Goal: Task Accomplishment & Management: Complete application form

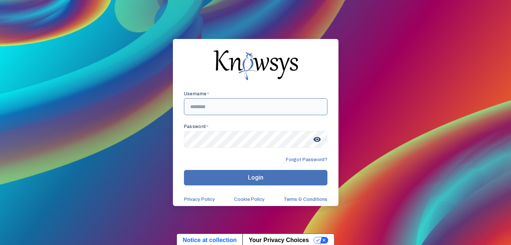
click at [205, 111] on input "text" at bounding box center [256, 106] width 144 height 17
paste input "**********"
type input "**********"
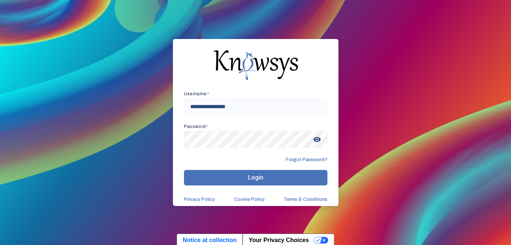
drag, startPoint x: 205, startPoint y: 111, endPoint x: 129, endPoint y: 1, distance: 133.6
click at [0, 0] on div "**********" at bounding box center [255, 122] width 511 height 245
click at [254, 179] on span "Login" at bounding box center [255, 177] width 15 height 7
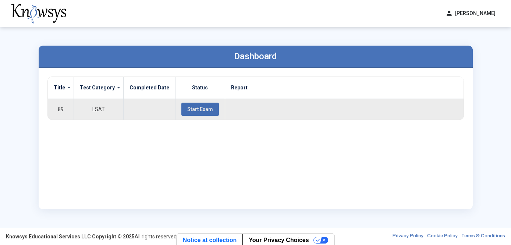
click at [197, 110] on span "Start Exam" at bounding box center [200, 109] width 26 height 6
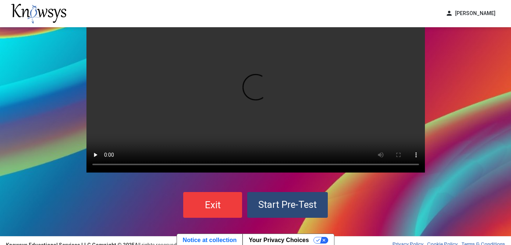
scroll to position [43, 0]
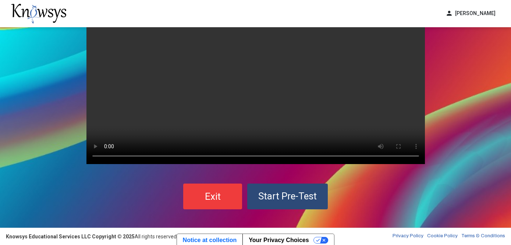
click at [280, 197] on span "Start Pre-Test" at bounding box center [287, 196] width 59 height 11
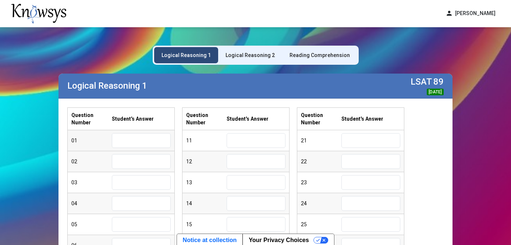
click at [144, 142] on input "text" at bounding box center [141, 140] width 59 height 15
type input "*"
click at [142, 160] on input "text" at bounding box center [141, 161] width 59 height 15
type input "*"
click at [151, 184] on input "text" at bounding box center [141, 182] width 59 height 15
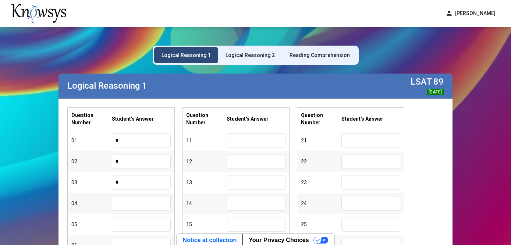
type input "*"
click at [142, 202] on input "text" at bounding box center [141, 203] width 59 height 15
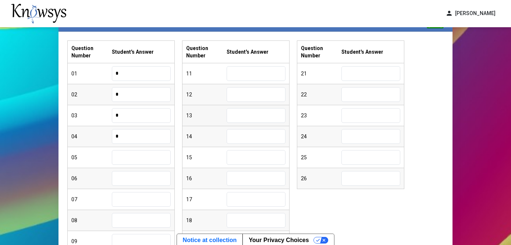
scroll to position [77, 0]
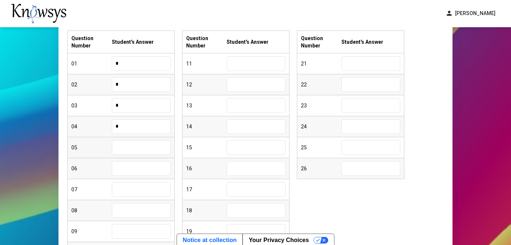
type input "*"
click at [131, 147] on input "text" at bounding box center [141, 147] width 59 height 15
type input "*"
click at [141, 169] on input "text" at bounding box center [141, 168] width 59 height 15
type input "*"
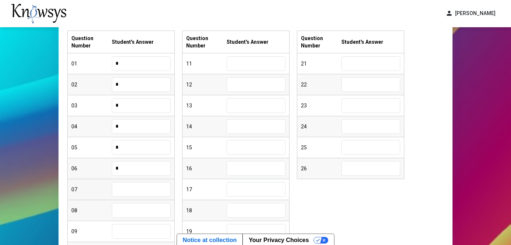
click at [146, 187] on input "text" at bounding box center [141, 189] width 59 height 15
type input "*"
click at [151, 212] on input "text" at bounding box center [141, 210] width 59 height 15
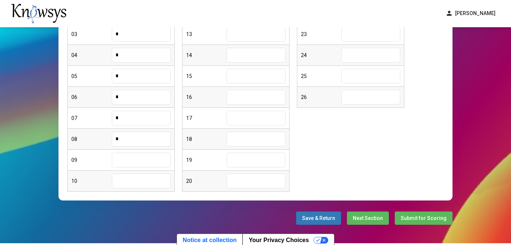
scroll to position [150, 0]
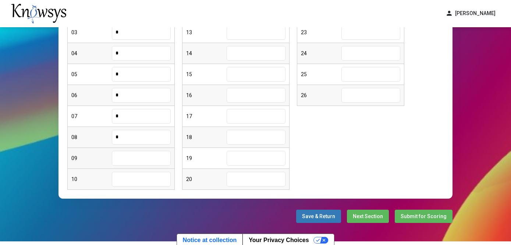
type input "*"
click at [132, 157] on input "text" at bounding box center [141, 158] width 59 height 15
type input "*"
click at [124, 181] on input "text" at bounding box center [141, 179] width 59 height 15
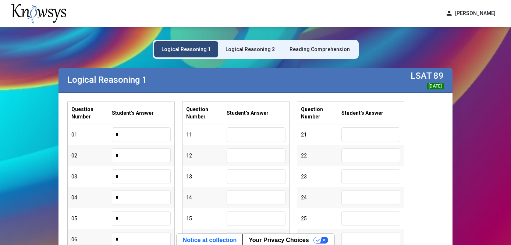
scroll to position [0, 0]
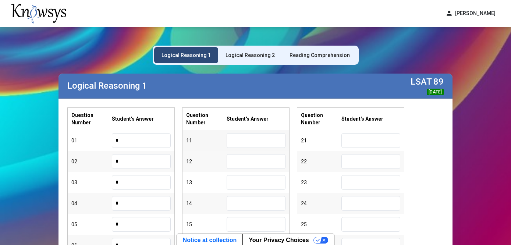
type input "*"
click at [242, 139] on input "text" at bounding box center [256, 140] width 59 height 15
type input "*"
click at [240, 166] on input "text" at bounding box center [256, 161] width 59 height 15
type input "*"
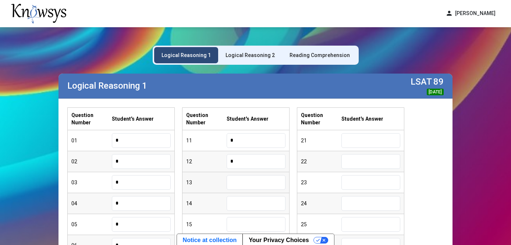
click at [256, 184] on input "text" at bounding box center [256, 182] width 59 height 15
type input "*"
click at [245, 206] on input "text" at bounding box center [256, 203] width 59 height 15
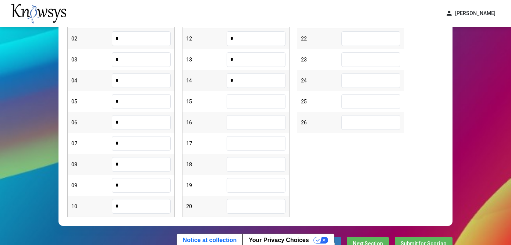
scroll to position [127, 0]
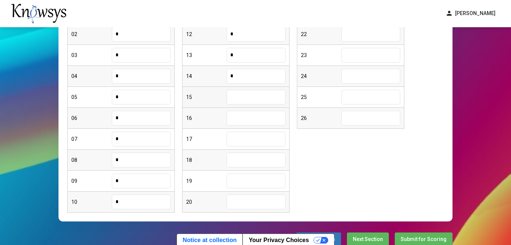
type input "*"
click at [241, 95] on input "text" at bounding box center [256, 97] width 59 height 15
type input "*"
click at [254, 118] on input "text" at bounding box center [256, 118] width 59 height 15
type input "*"
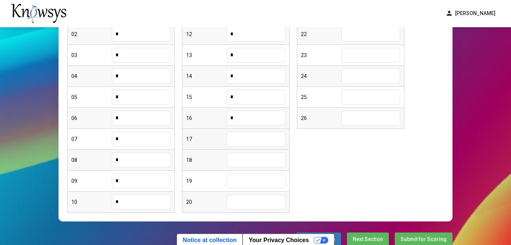
click at [262, 141] on input "text" at bounding box center [256, 139] width 59 height 15
type input "*"
click at [251, 163] on input "text" at bounding box center [256, 160] width 59 height 15
type input "*"
click at [253, 186] on input "text" at bounding box center [256, 181] width 59 height 15
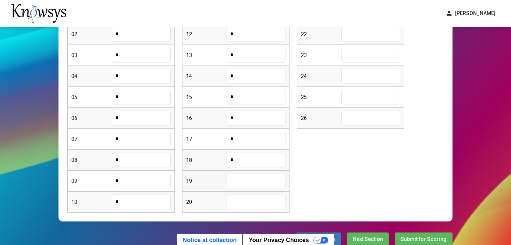
click at [255, 182] on input "text" at bounding box center [256, 181] width 59 height 15
type input "*"
click at [252, 205] on input "text" at bounding box center [256, 202] width 59 height 15
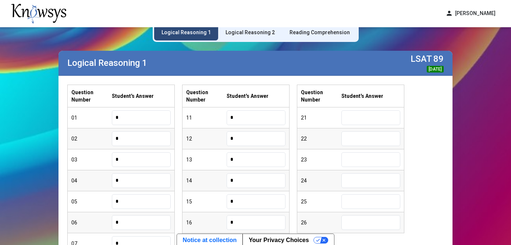
scroll to position [27, 0]
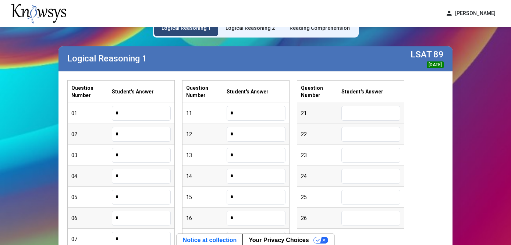
type input "*"
click at [359, 114] on input "text" at bounding box center [370, 113] width 59 height 15
type input "*"
click at [369, 132] on input "text" at bounding box center [370, 134] width 59 height 15
type input "*"
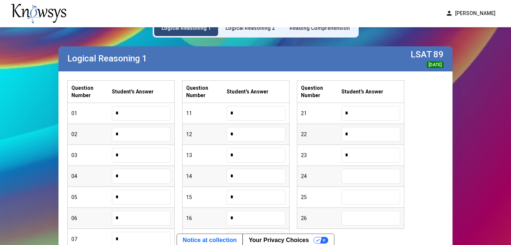
type input "*"
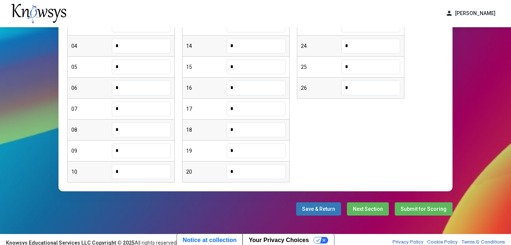
scroll to position [163, 0]
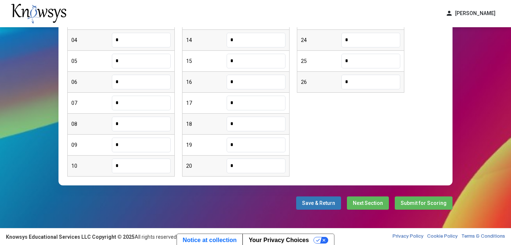
type input "*"
click at [366, 203] on span "Next Section" at bounding box center [368, 203] width 30 height 6
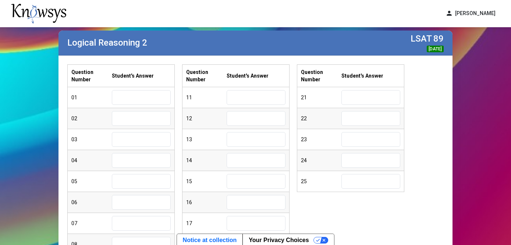
scroll to position [52, 0]
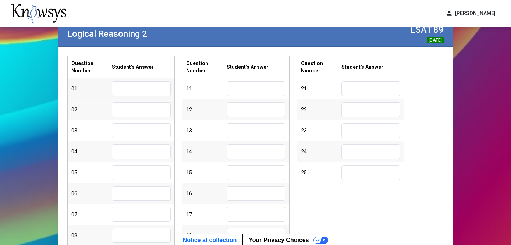
click at [135, 85] on input "text" at bounding box center [141, 88] width 59 height 15
type input "*"
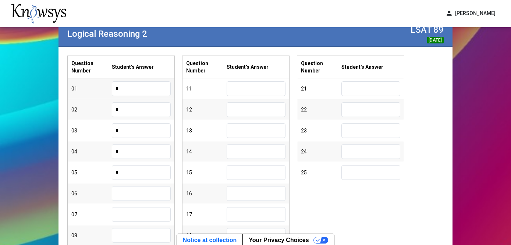
type input "*"
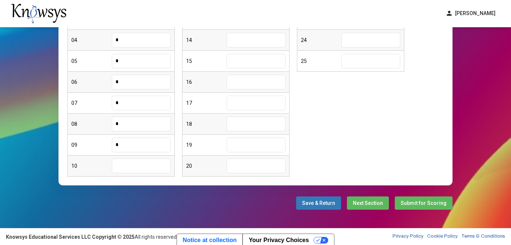
type input "*"
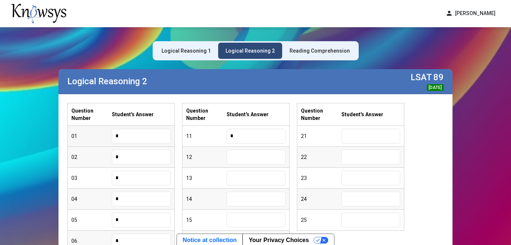
type input "*"
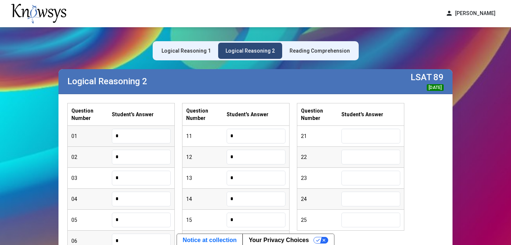
scroll to position [7, 0]
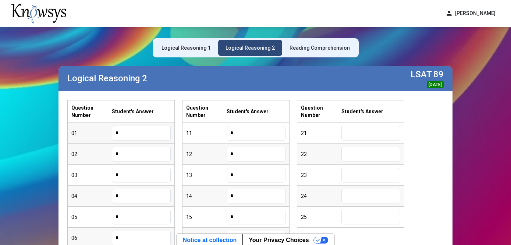
type input "*"
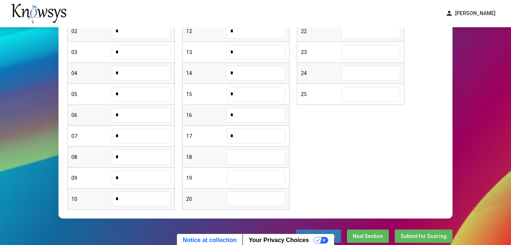
type input "*"
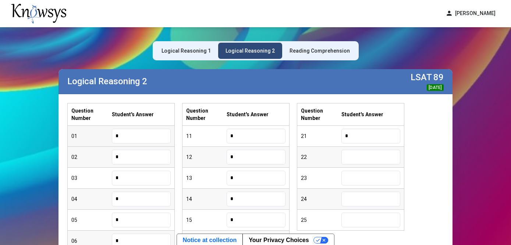
type input "*"
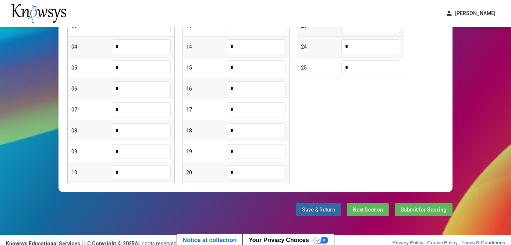
scroll to position [163, 0]
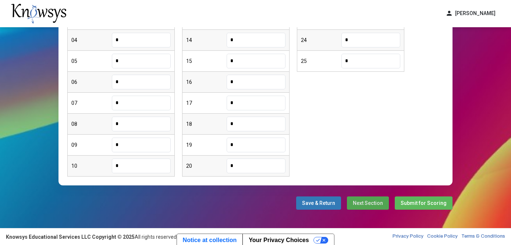
click at [368, 205] on span "Next Section" at bounding box center [368, 203] width 30 height 6
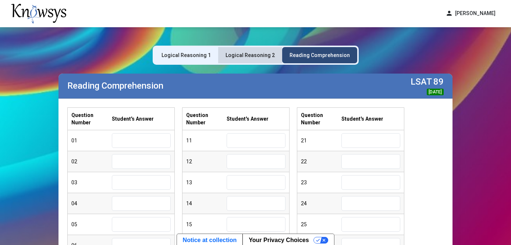
click at [264, 58] on div "Logical Reasoning 2" at bounding box center [250, 55] width 49 height 7
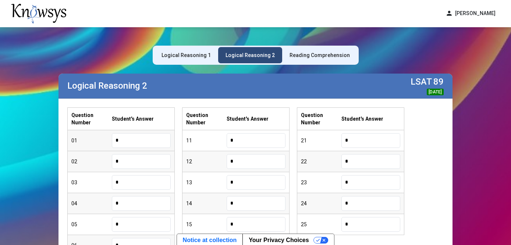
click at [128, 139] on input "*" at bounding box center [141, 140] width 59 height 15
type input "*"
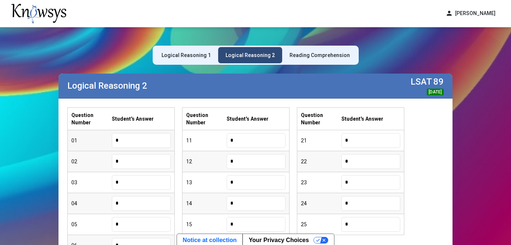
scroll to position [7, 0]
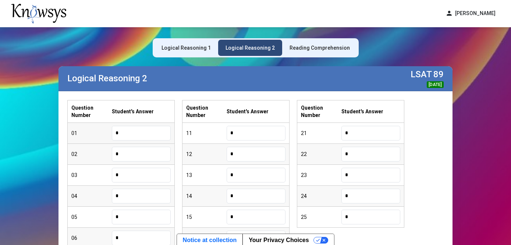
type input "*"
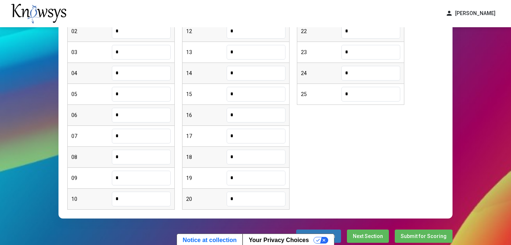
type input "*"
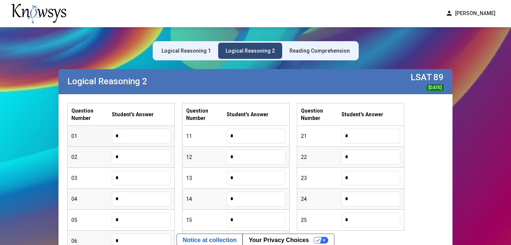
type input "*"
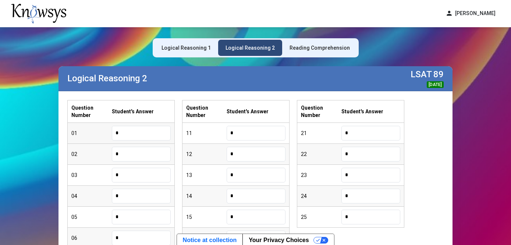
scroll to position [130, 0]
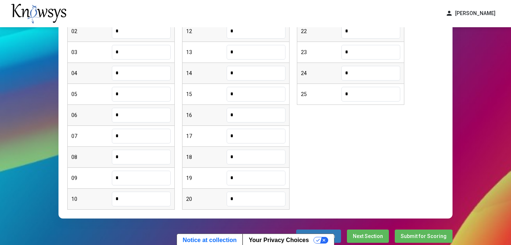
type input "*"
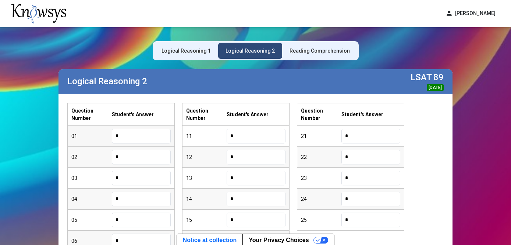
type input "*"
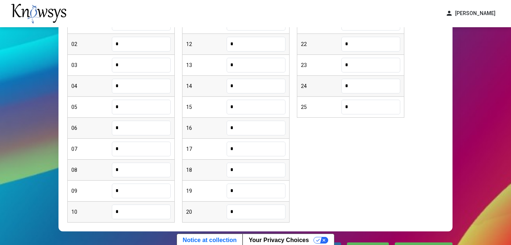
scroll to position [163, 0]
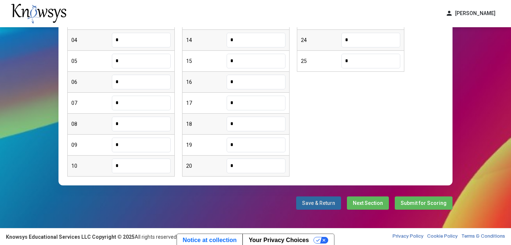
click at [359, 202] on span "Next Section" at bounding box center [368, 203] width 30 height 6
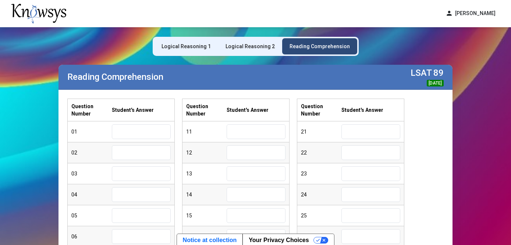
scroll to position [8, 0]
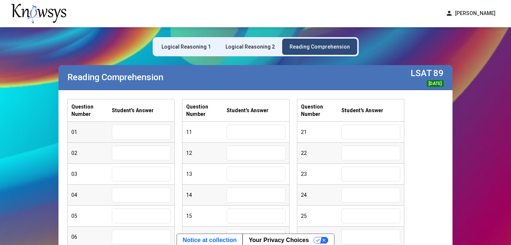
click at [165, 137] on input "text" at bounding box center [141, 132] width 59 height 15
type input "*"
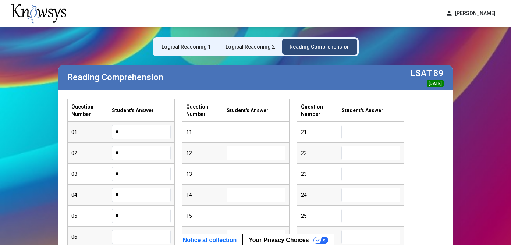
type input "*"
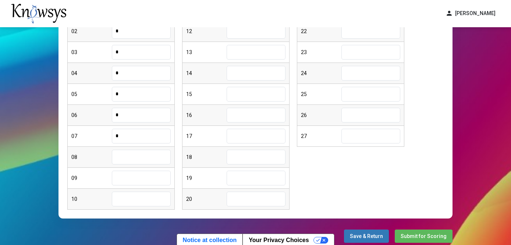
type input "*"
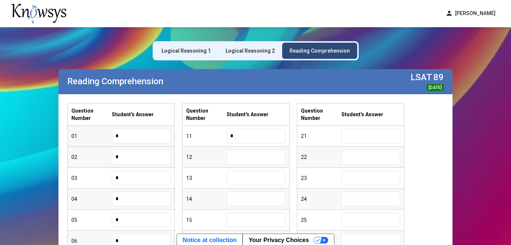
type input "*"
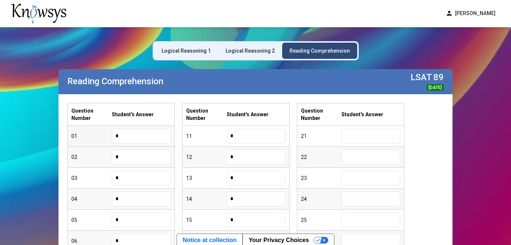
scroll to position [7, 0]
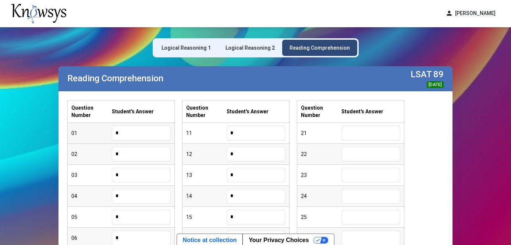
type input "*"
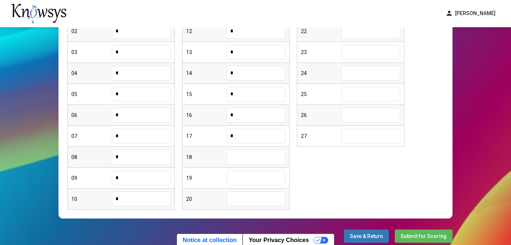
type input "*"
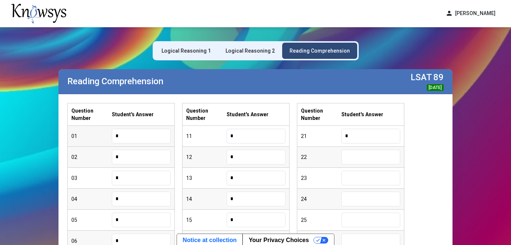
type input "*"
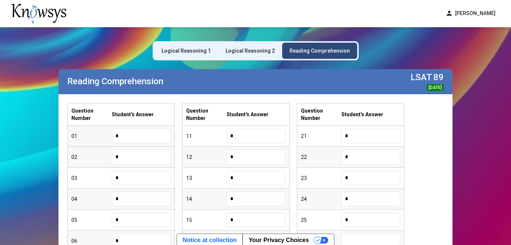
scroll to position [7, 0]
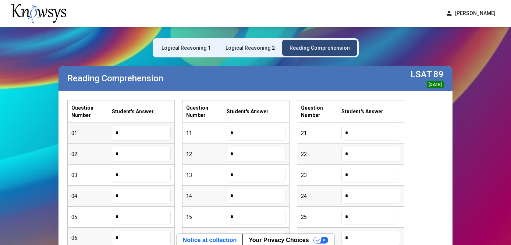
type input "*"
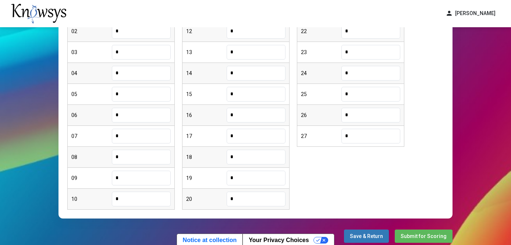
type input "*"
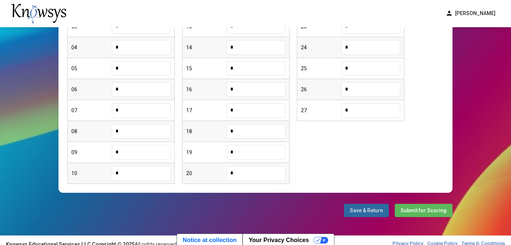
scroll to position [157, 0]
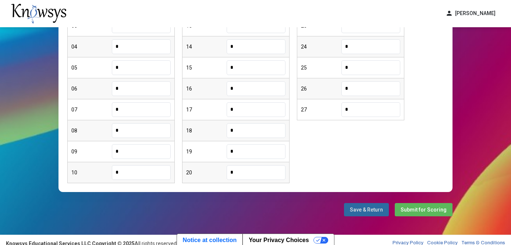
click at [416, 210] on span "Submit for Scoring" at bounding box center [424, 210] width 46 height 6
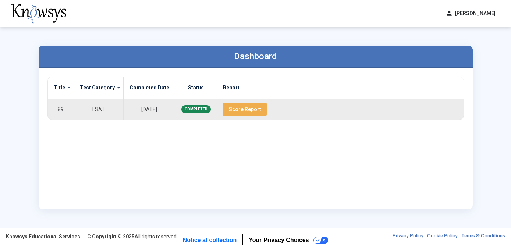
click at [234, 109] on span "Score Report" at bounding box center [245, 109] width 32 height 6
